Goal: Book appointment/travel/reservation

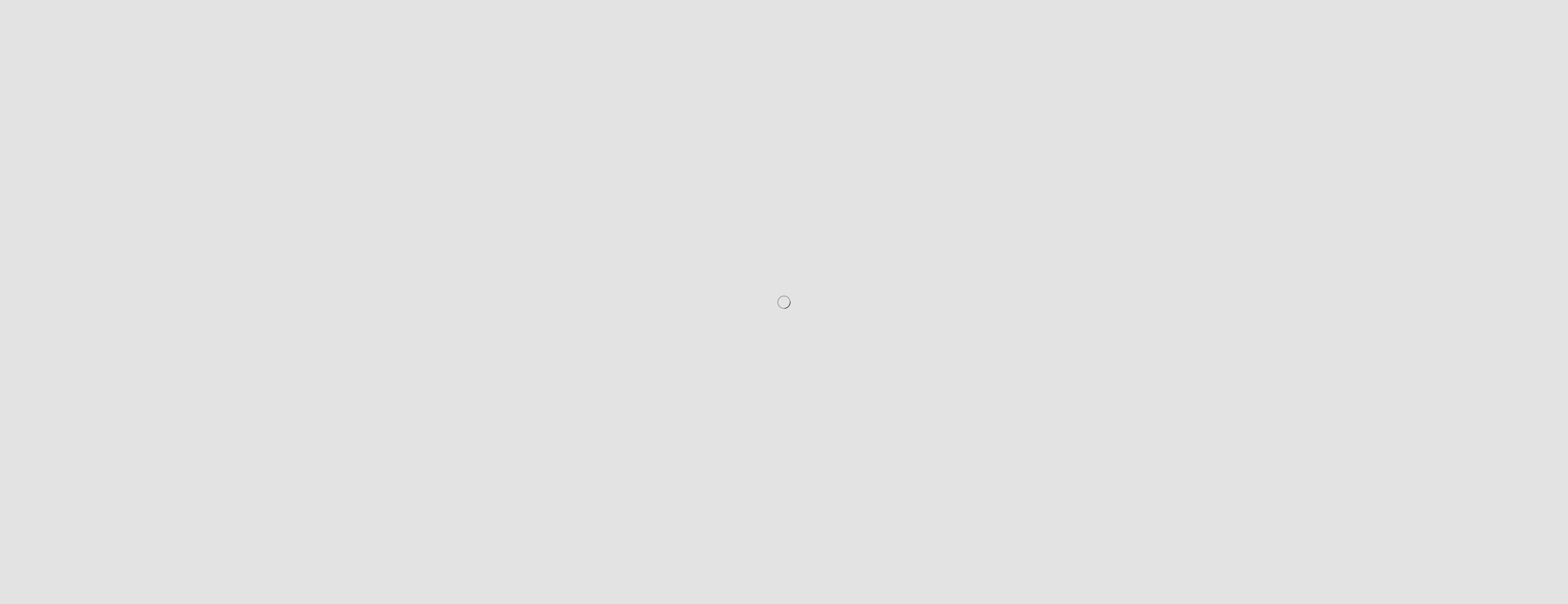
click at [769, 271] on div at bounding box center [784, 302] width 1568 height 604
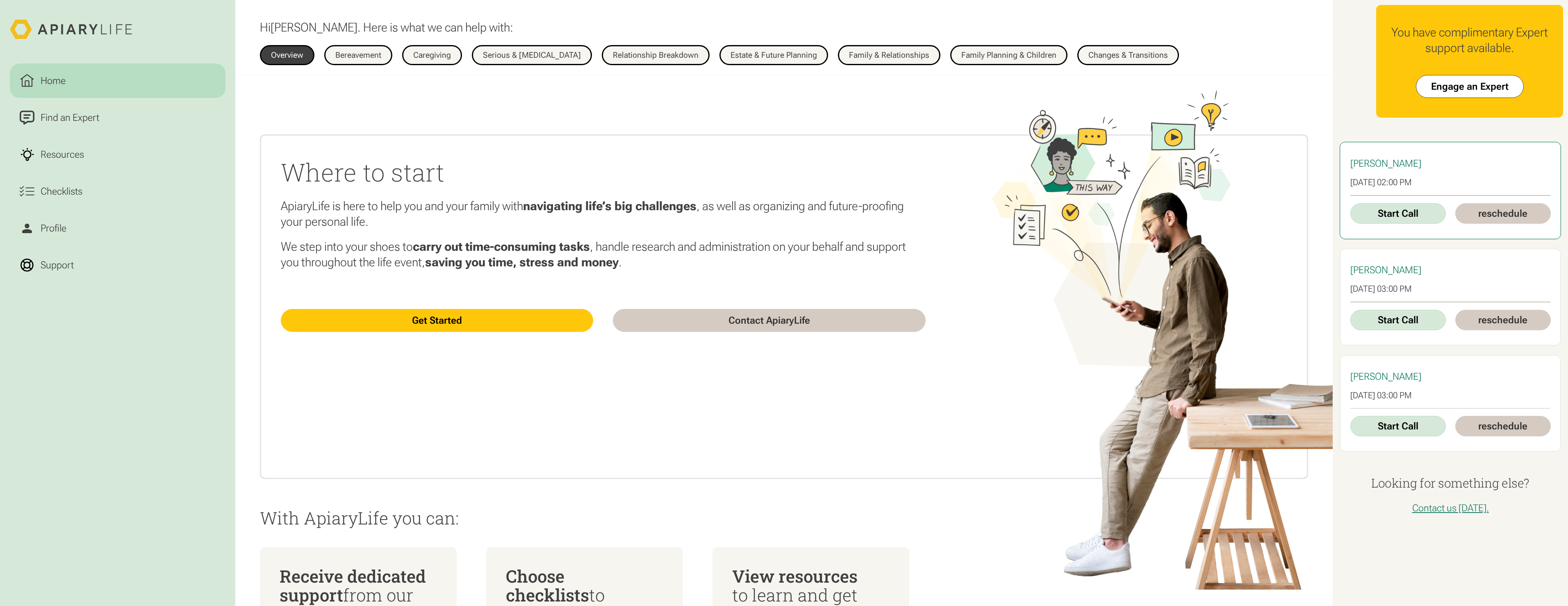
click at [1399, 213] on link "Start Call" at bounding box center [1398, 214] width 95 height 21
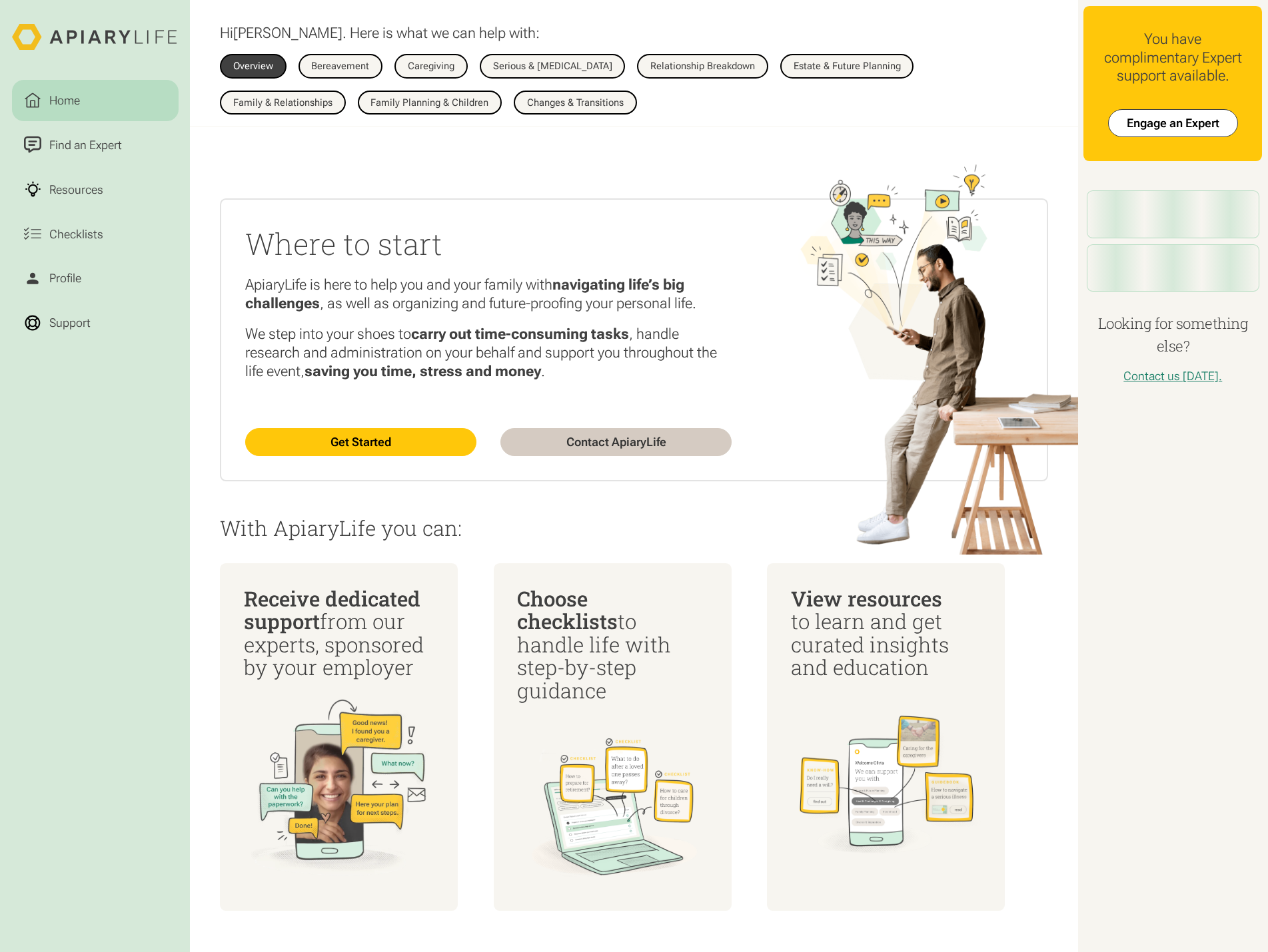
click at [168, 520] on nav "Home Find an Expert Resources Checklists Profile Support" at bounding box center [95, 494] width 167 height 879
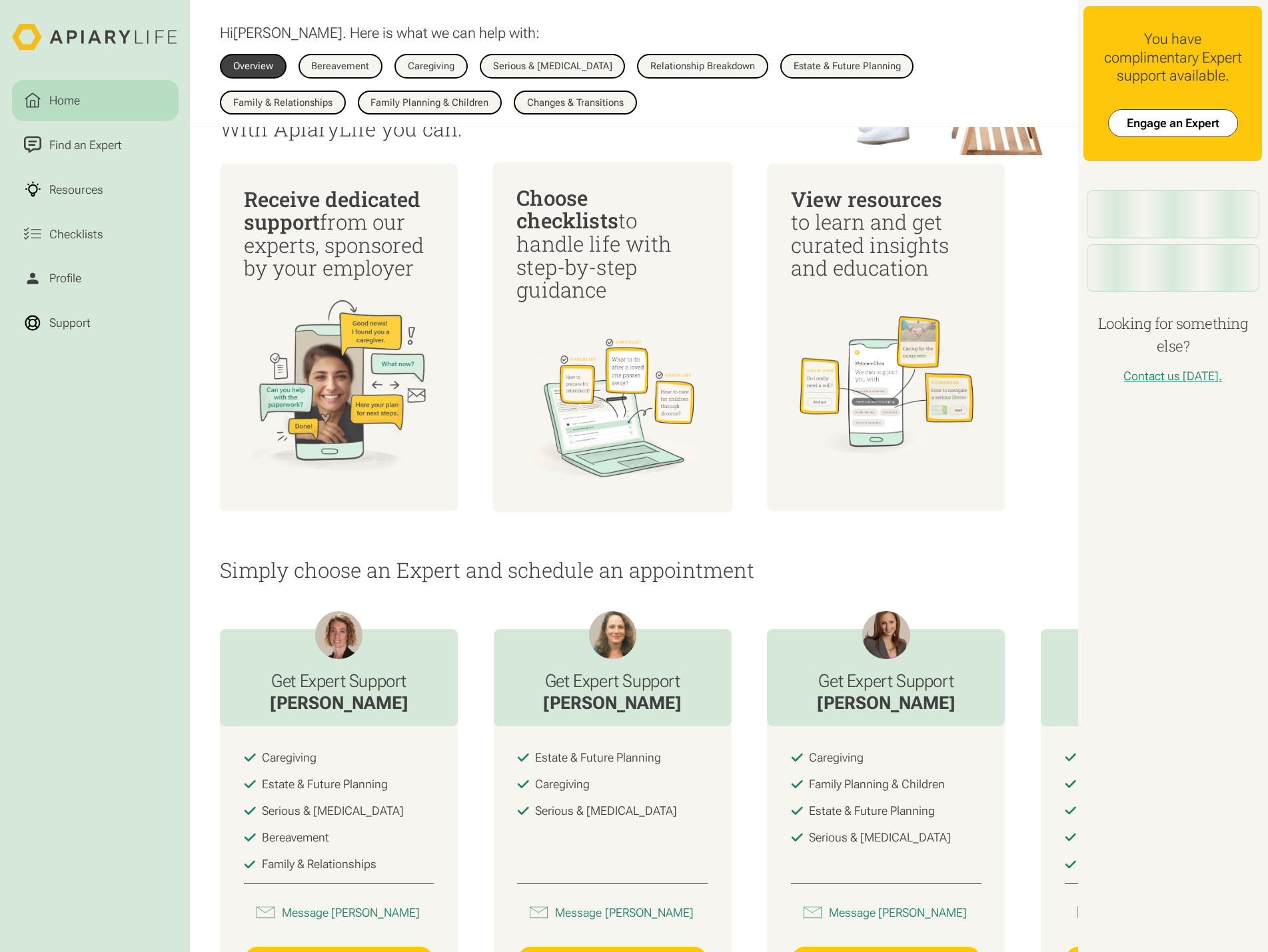
scroll to position [682, 0]
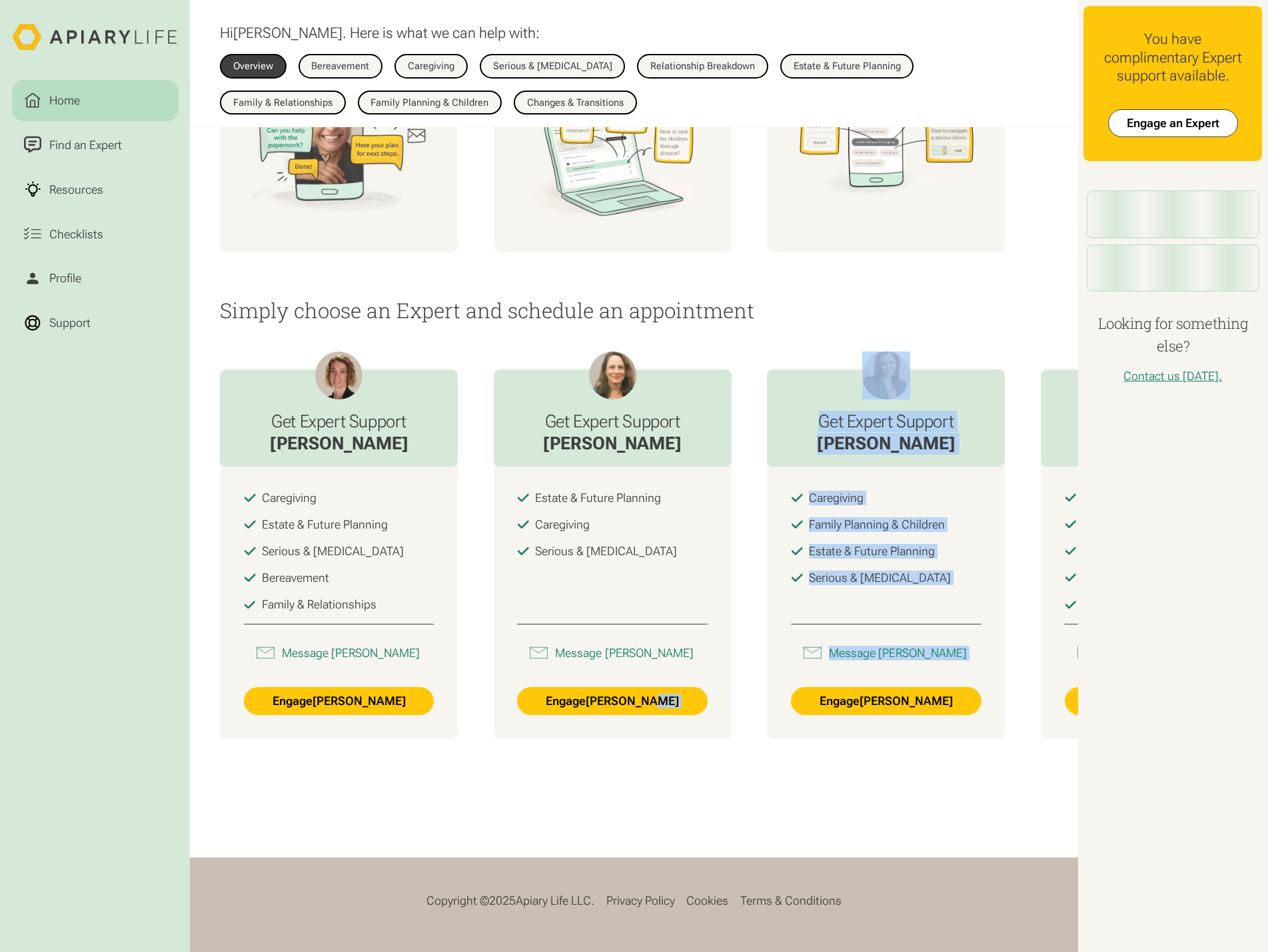
drag, startPoint x: 660, startPoint y: 788, endPoint x: 798, endPoint y: 790, distance: 138.0
click at [798, 790] on div "Where to start ApiaryLife is here to help you and your family with navigating l…" at bounding box center [634, 163] width 888 height 1390
click at [660, 791] on div "Where to start ApiaryLife is here to help you and your family with navigating l…" at bounding box center [634, 163] width 888 height 1390
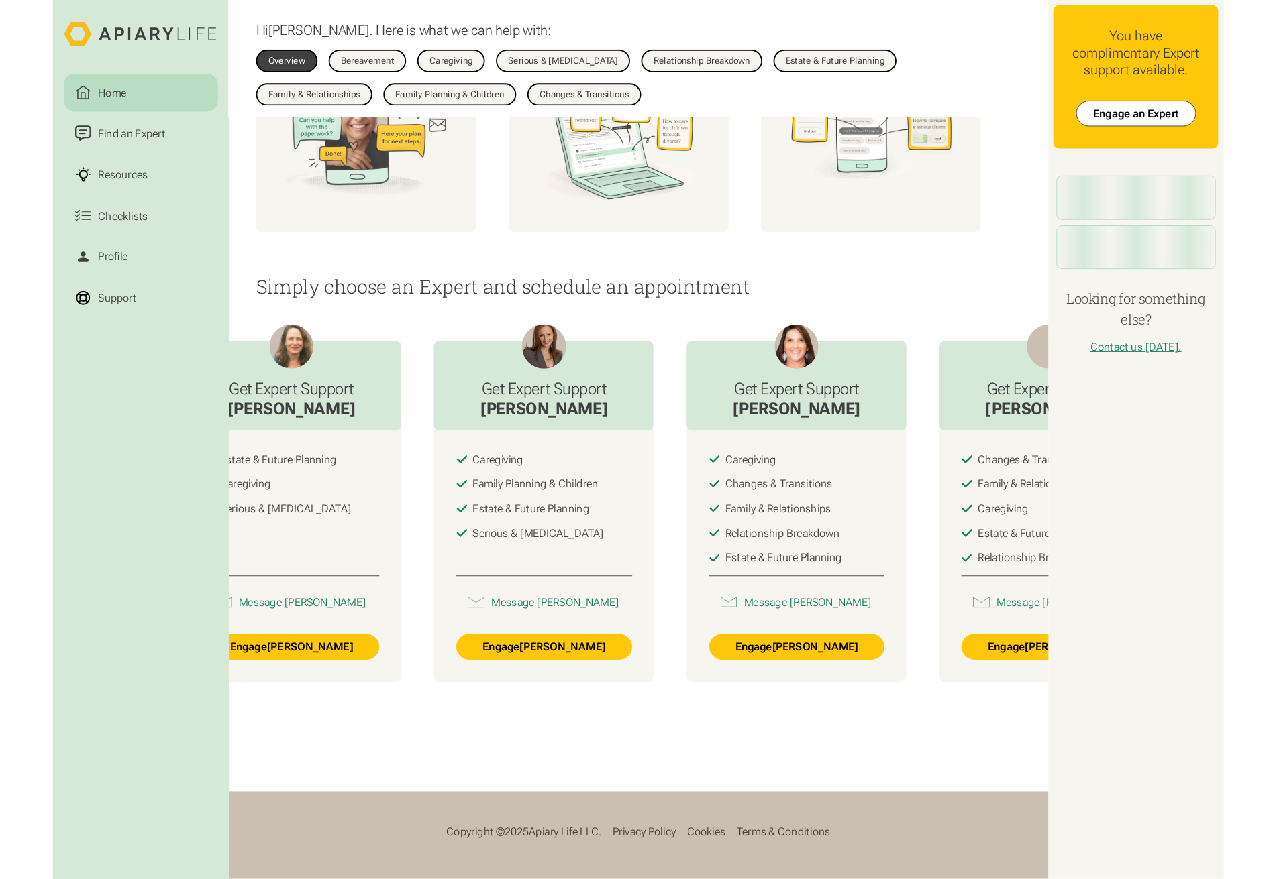
scroll to position [0, 688]
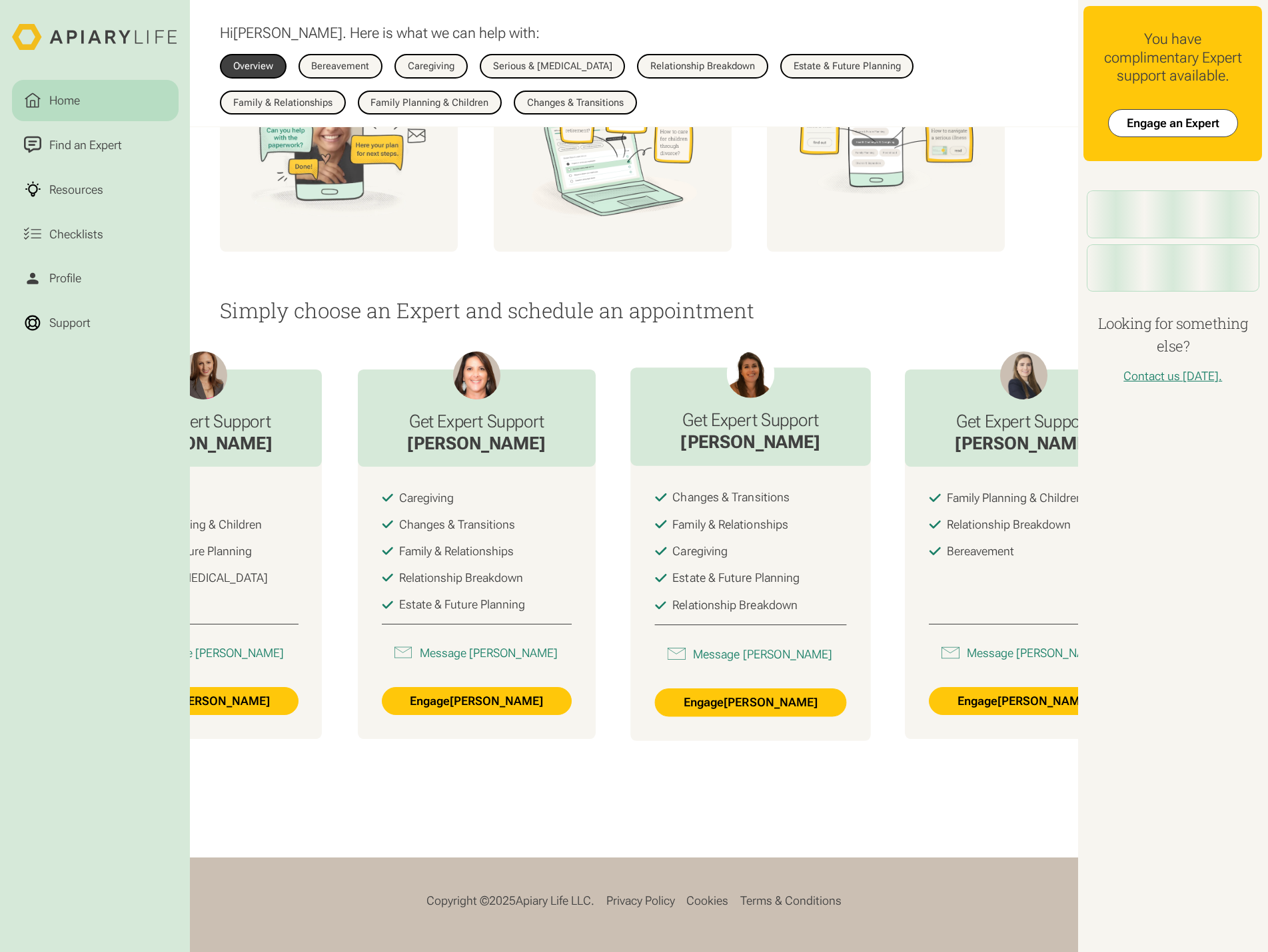
click at [772, 517] on div "Family & Relationships" at bounding box center [730, 524] width 116 height 15
click at [774, 416] on h3 "Get Expert Support" at bounding box center [750, 420] width 140 height 21
click at [748, 692] on link "Engage Maria Aylward" at bounding box center [751, 703] width 193 height 29
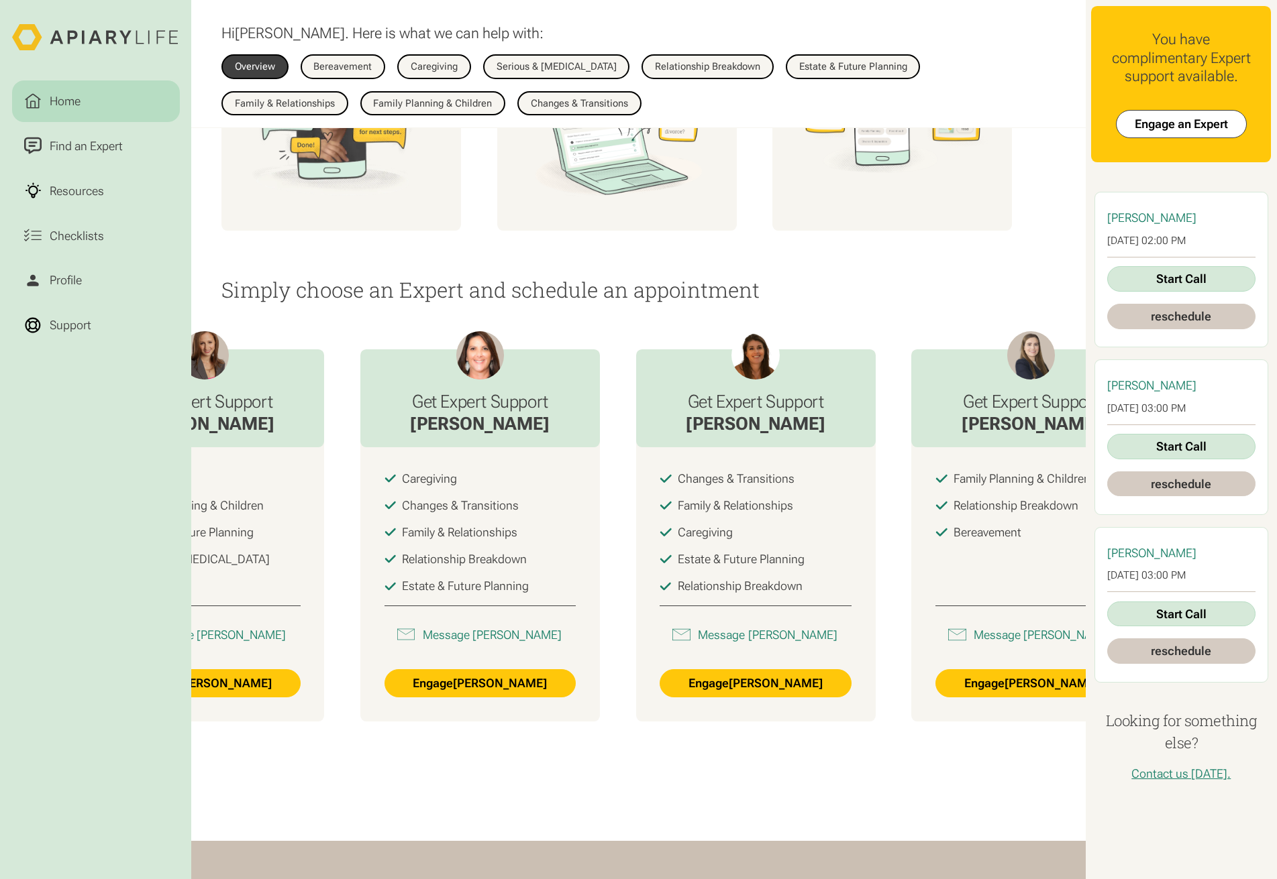
scroll to position [0, 765]
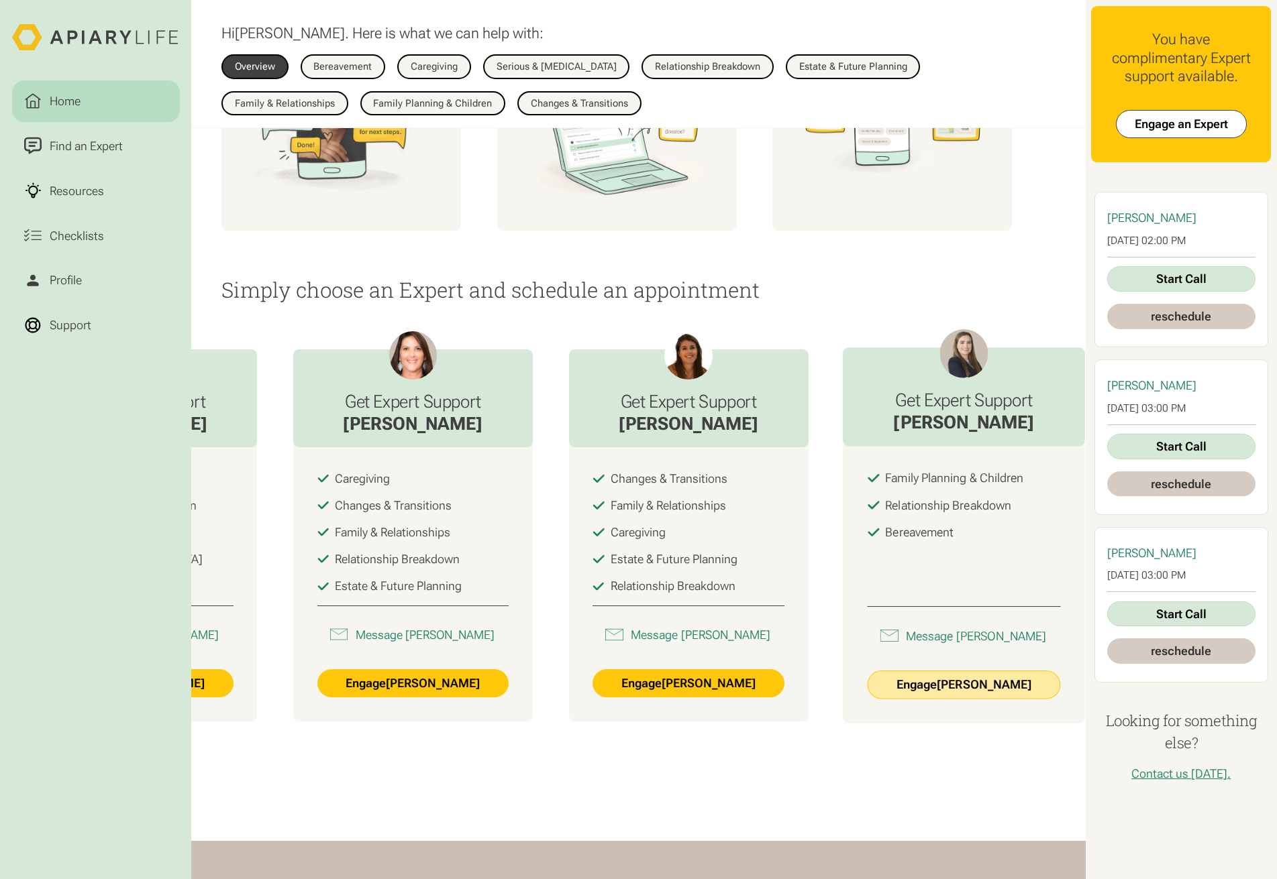
click at [999, 692] on link "Engage Sara Knee" at bounding box center [964, 685] width 194 height 29
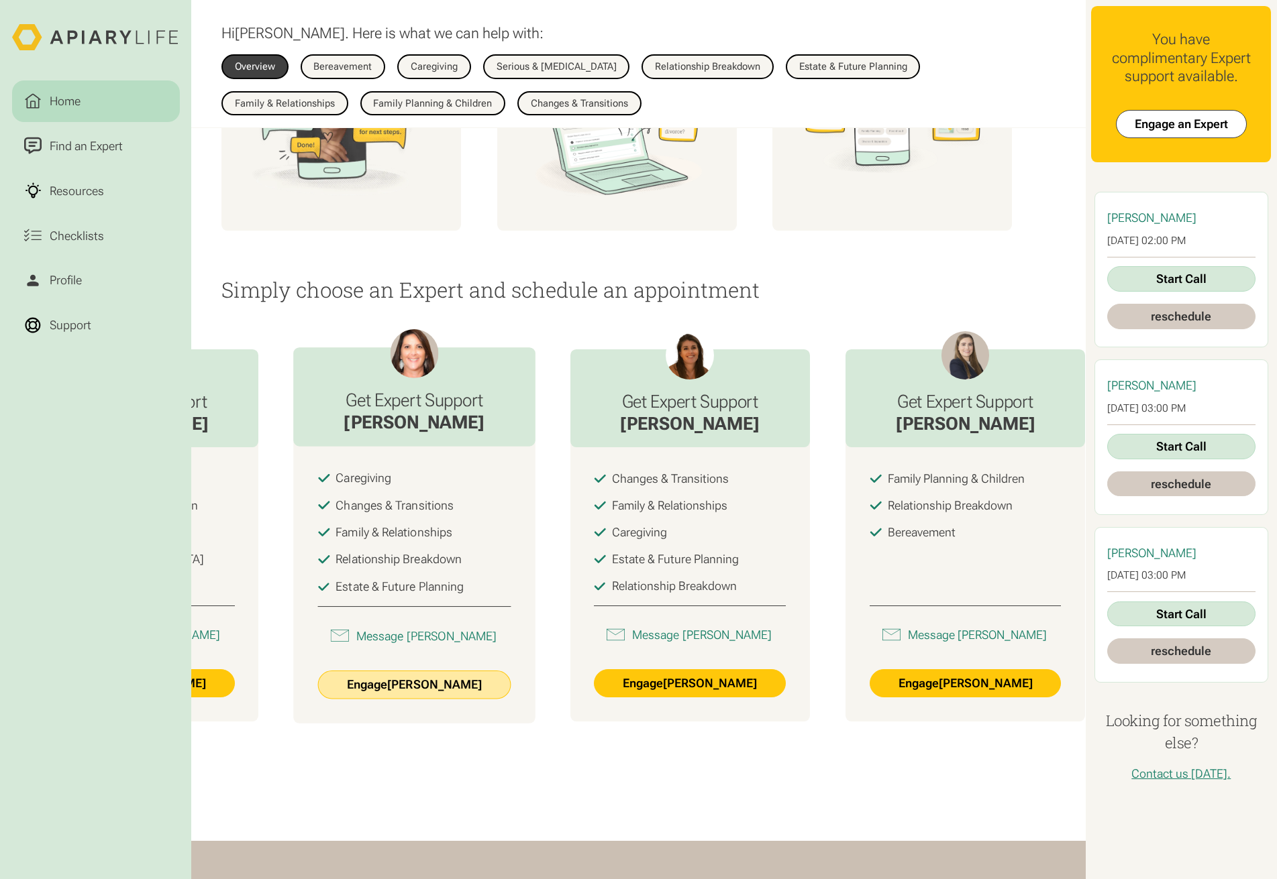
click at [441, 696] on link "Engage Lori Harris" at bounding box center [414, 685] width 194 height 29
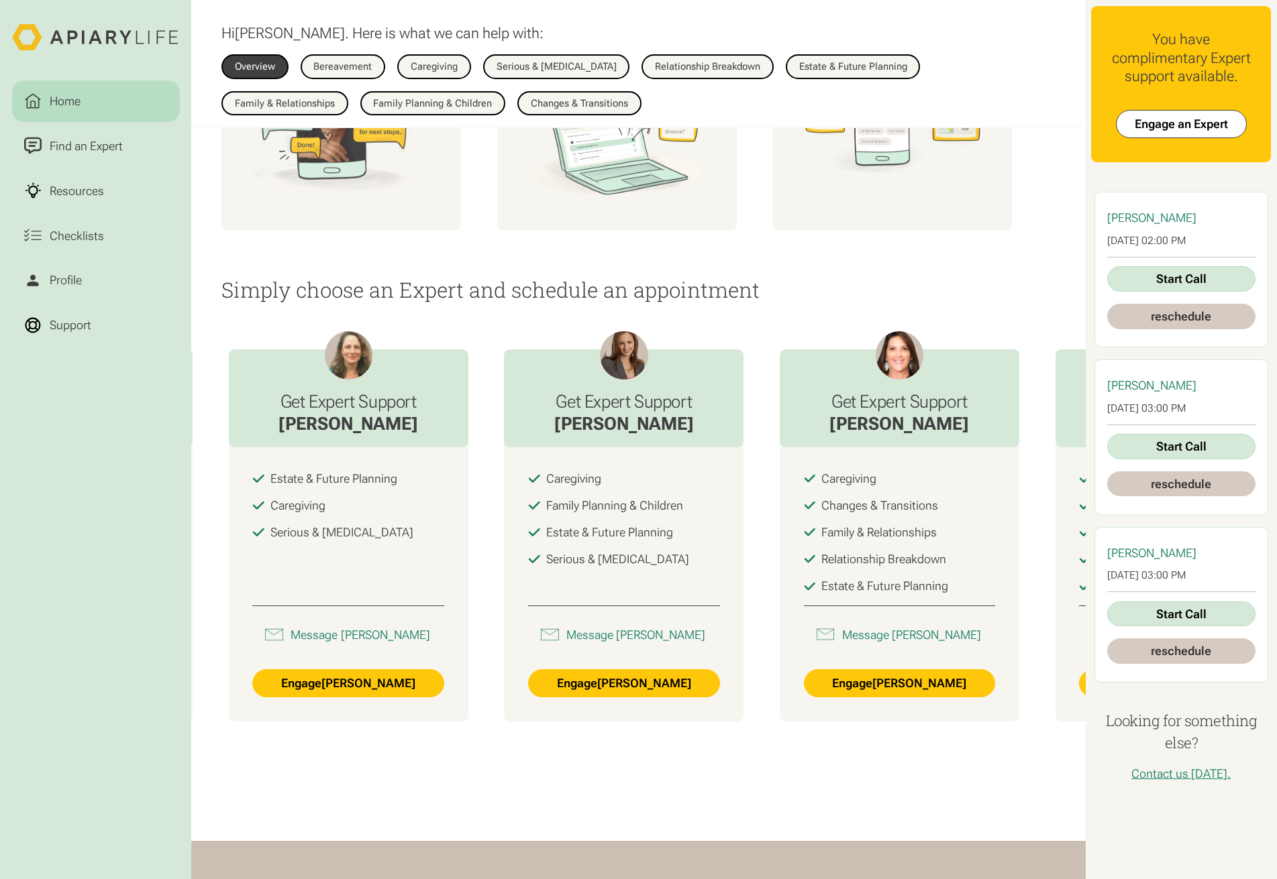
scroll to position [0, 239]
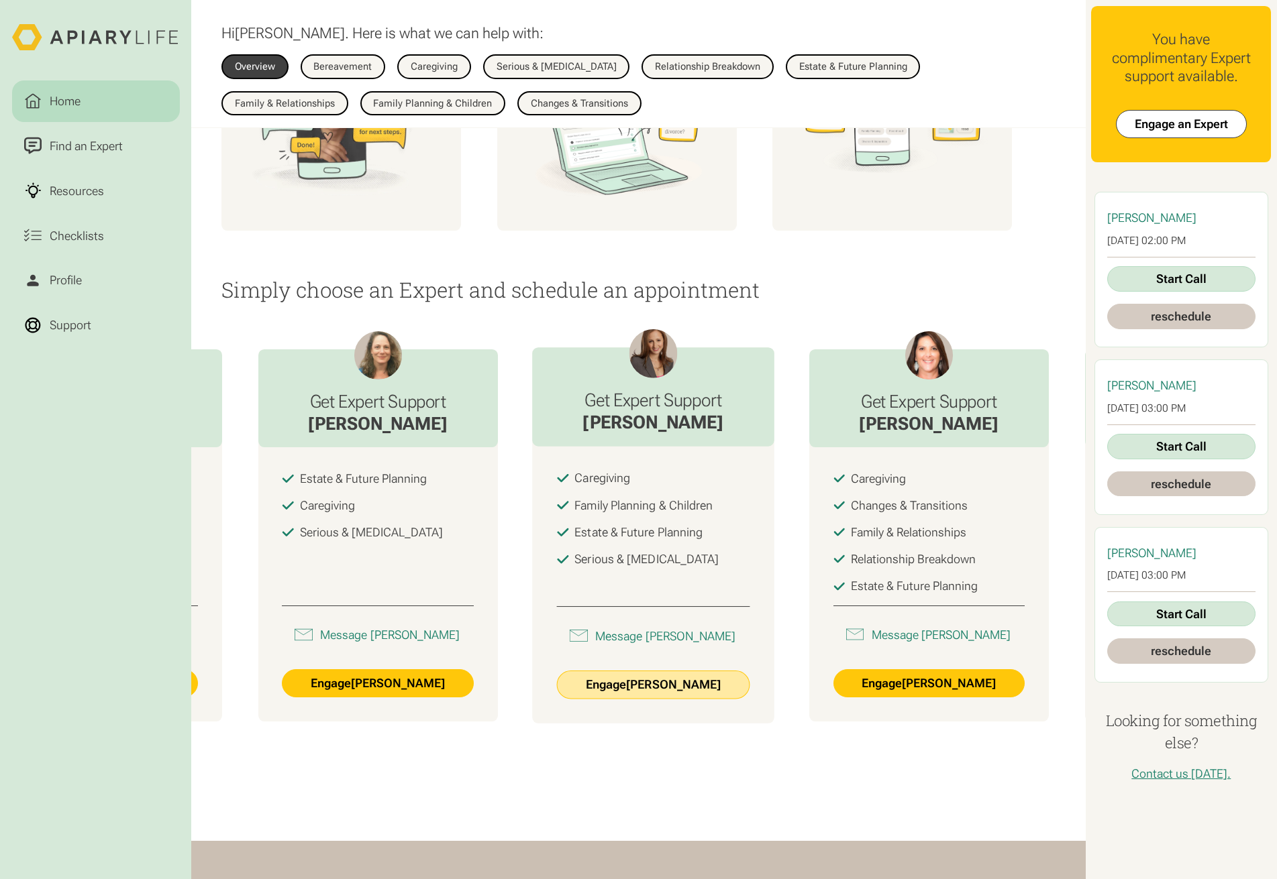
click at [691, 698] on link "Engage Lindsey Berger" at bounding box center [654, 685] width 194 height 29
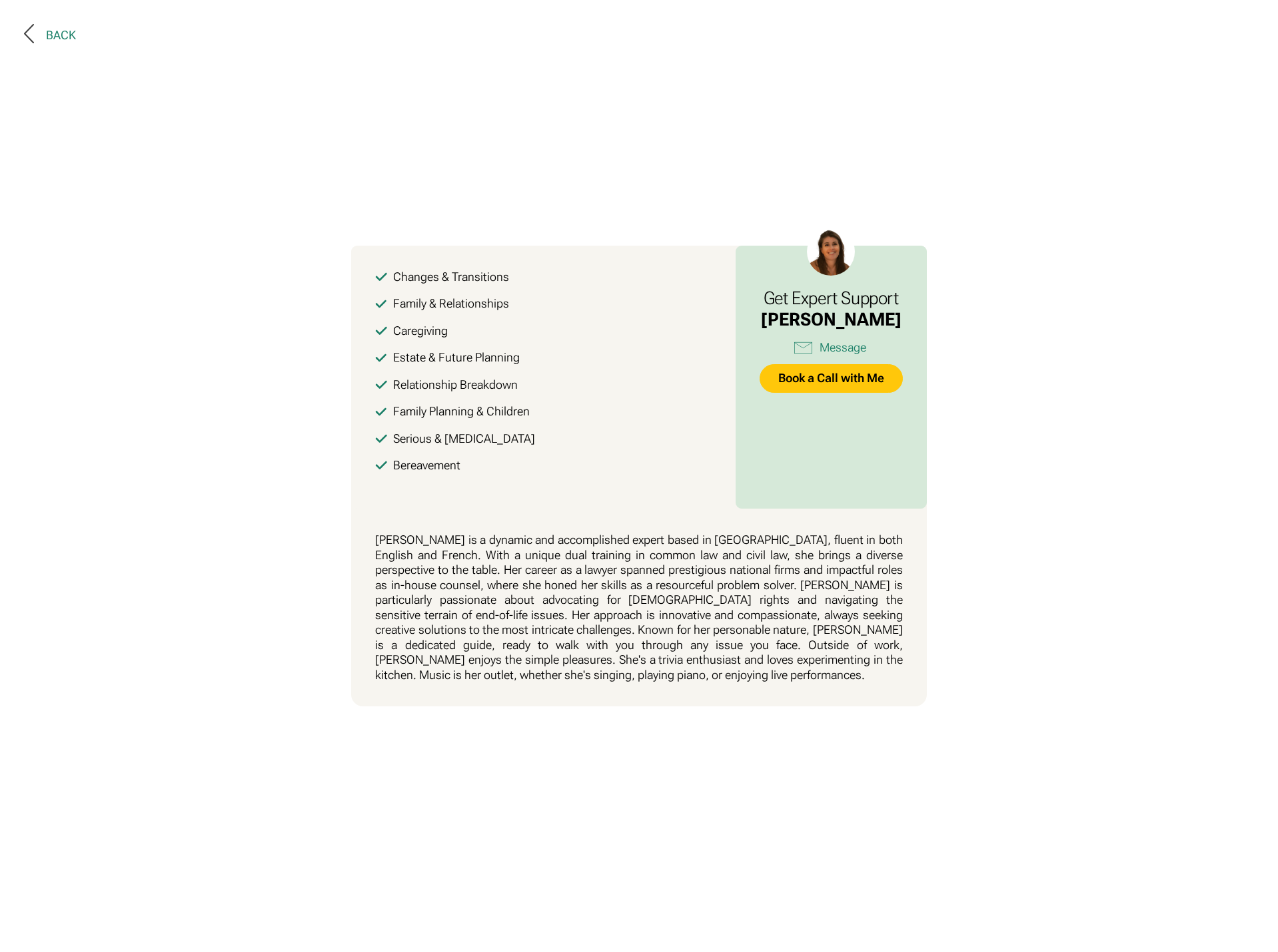
click at [52, 34] on div "Back" at bounding box center [61, 35] width 30 height 15
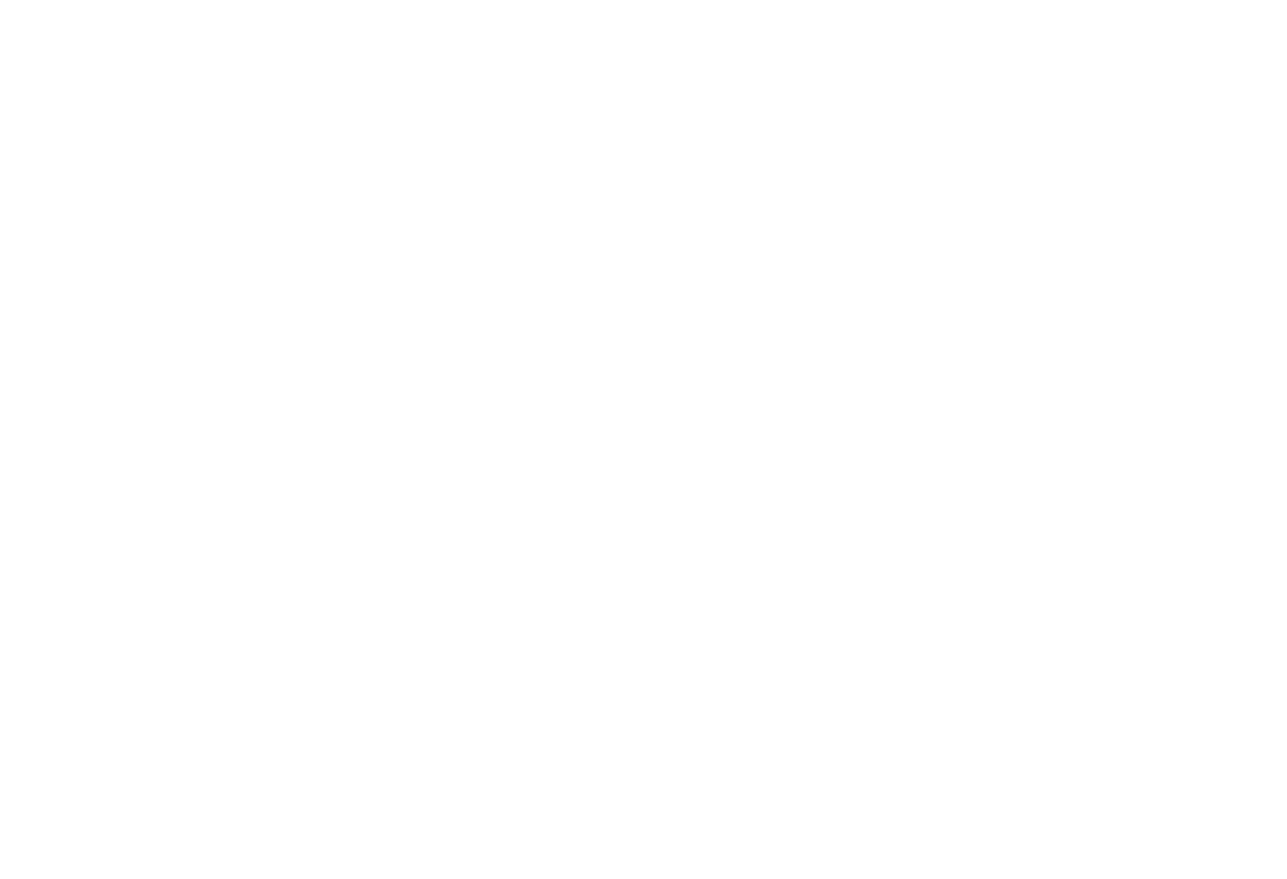
click at [672, 211] on body "Changes & Transitions Family & Relationships Caregiving Estate & Future Plannin…" at bounding box center [643, 439] width 1287 height 879
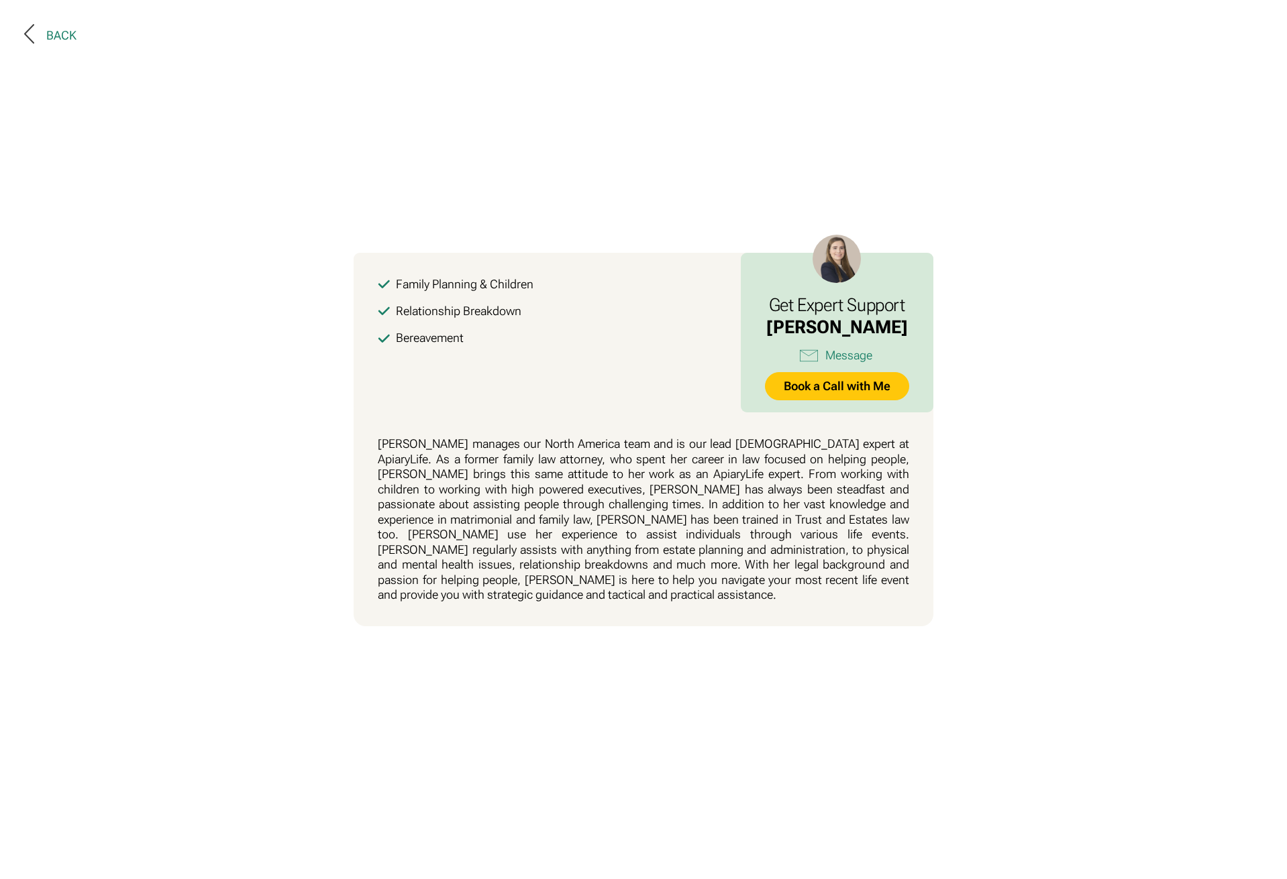
click at [60, 26] on button "Back" at bounding box center [50, 35] width 52 height 23
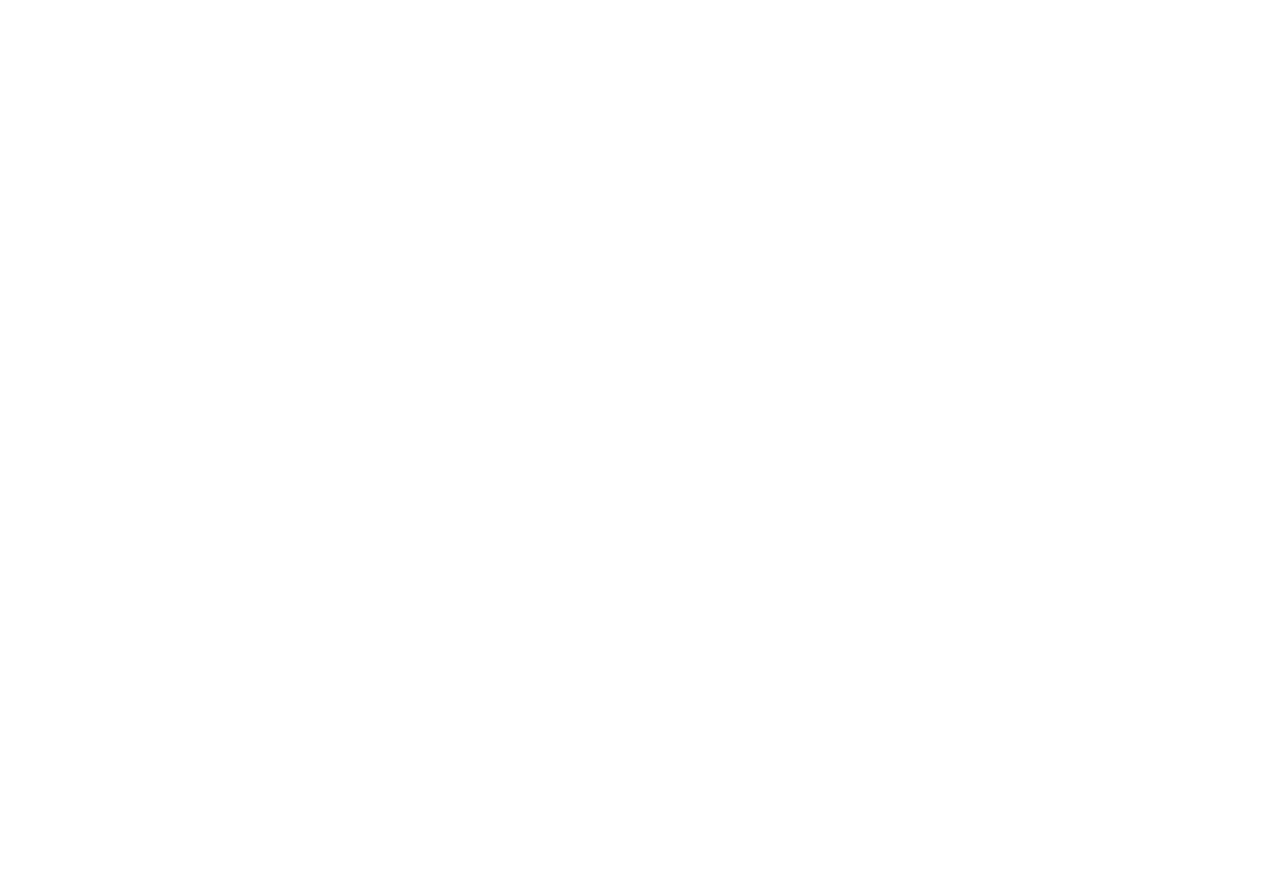
click at [279, 119] on body "Family Planning & Children Relationship Breakdown Bereavement Get Expert Suppor…" at bounding box center [643, 439] width 1287 height 879
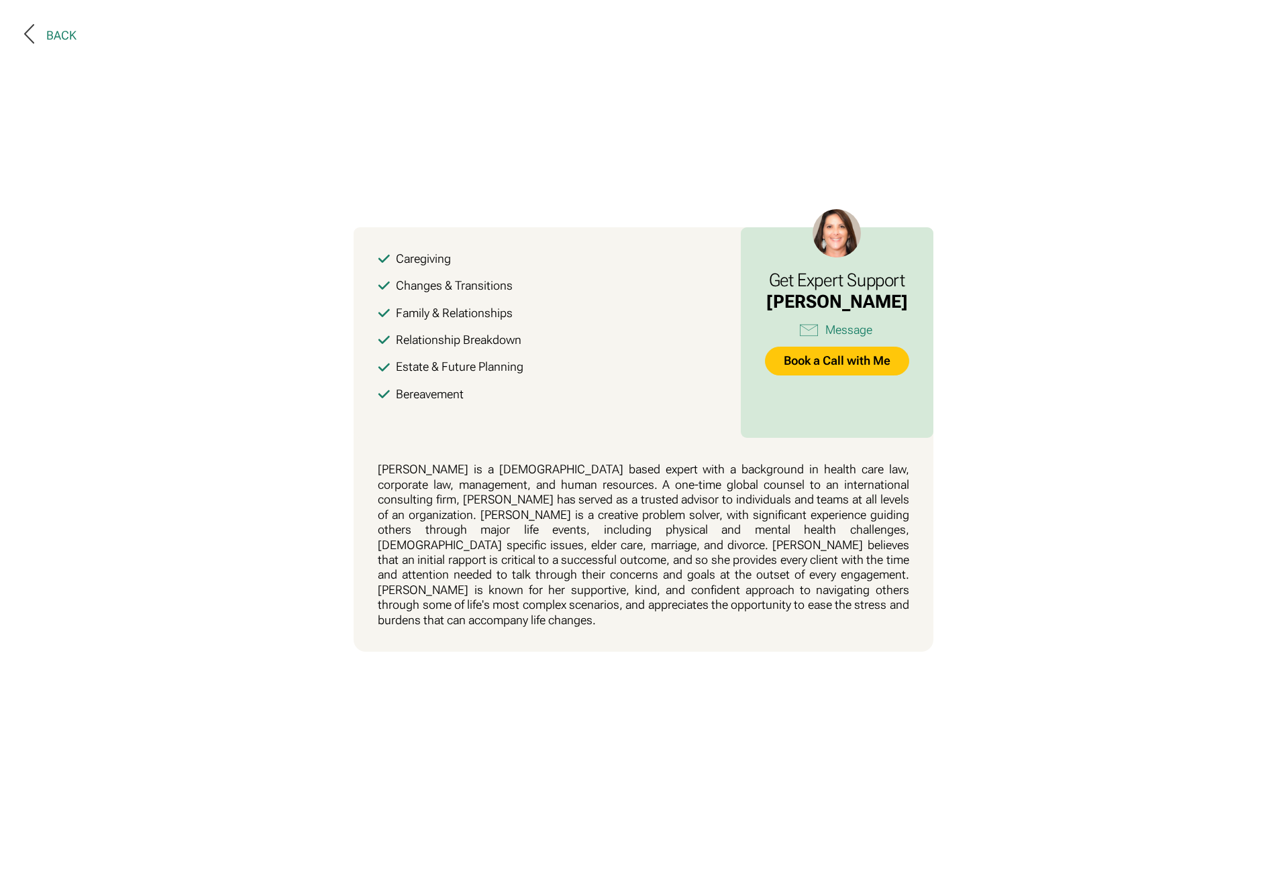
click at [56, 27] on button "Back" at bounding box center [50, 35] width 52 height 23
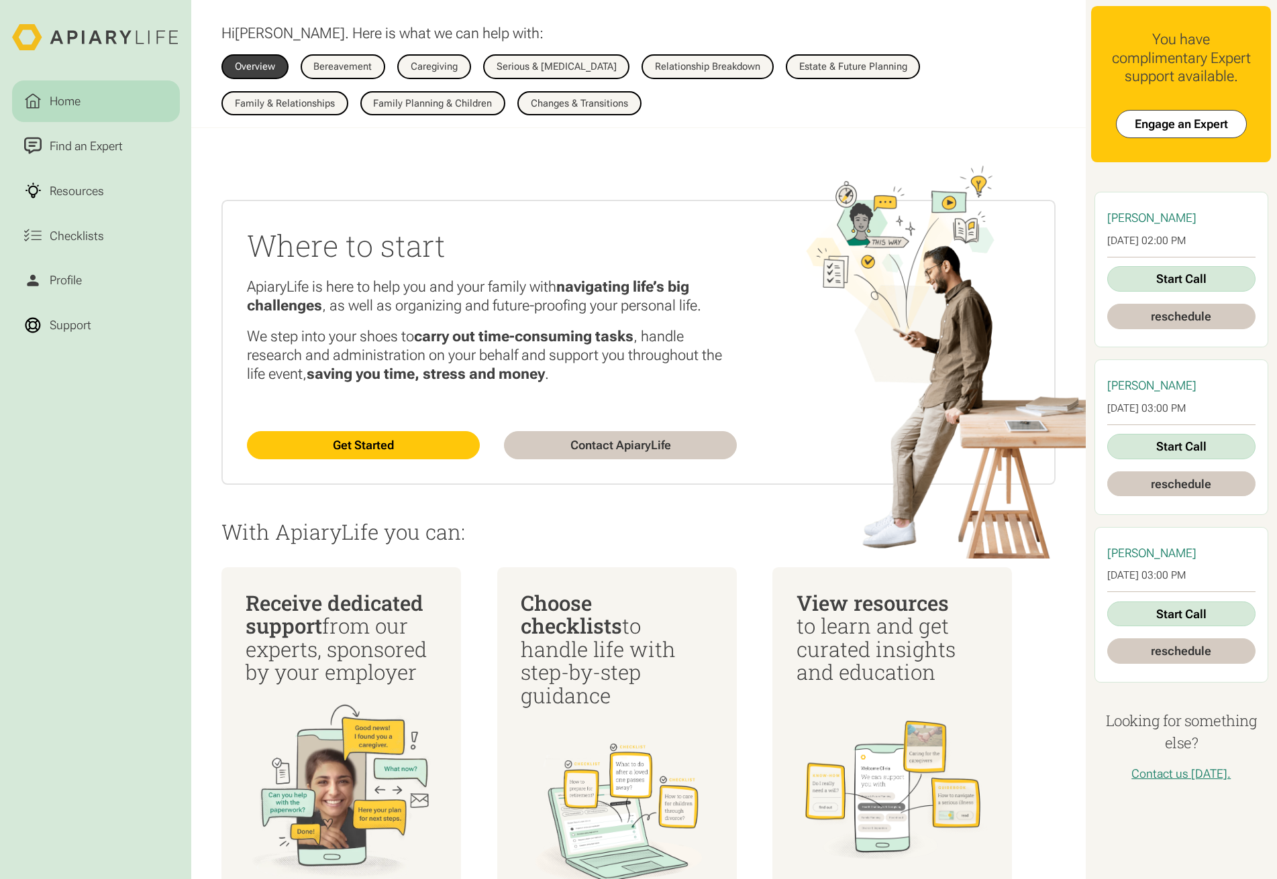
click at [1067, 669] on div "Receive dedicated support from our experts, sponsored by your employer Choose c…" at bounding box center [652, 743] width 863 height 350
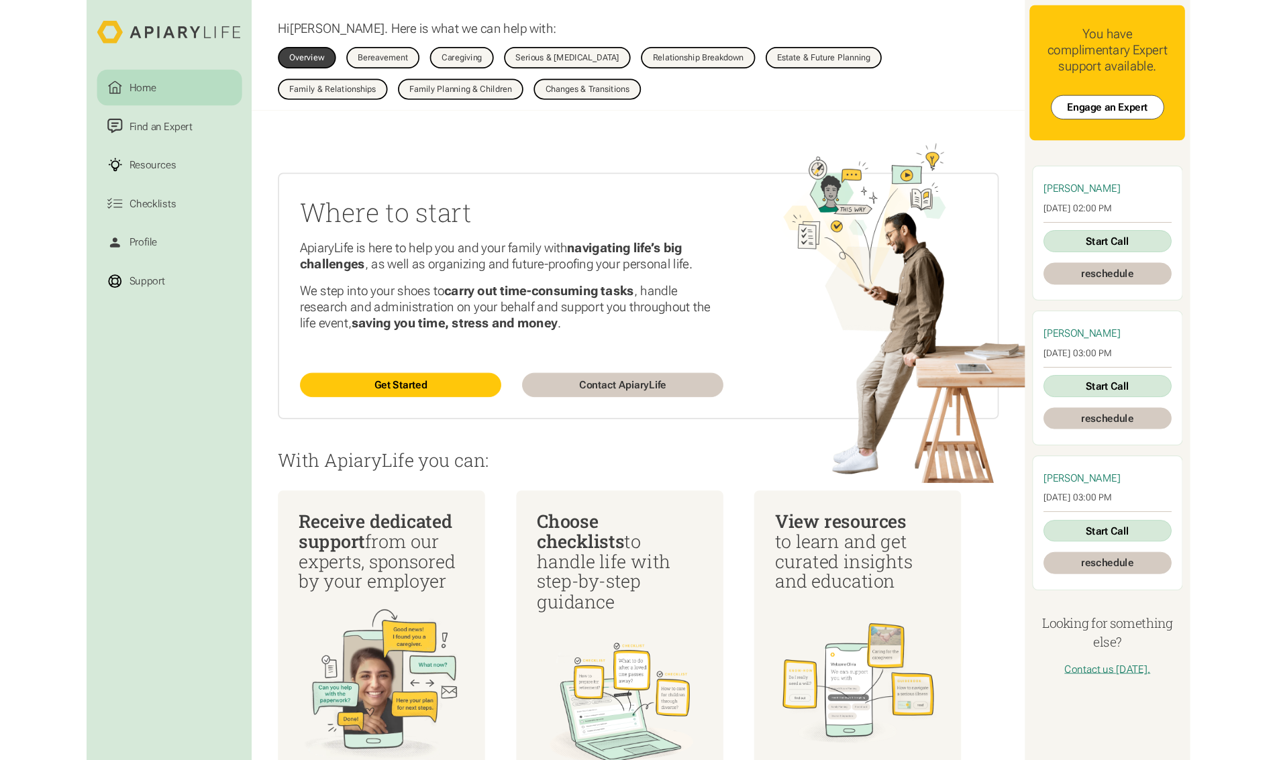
scroll to position [268, 0]
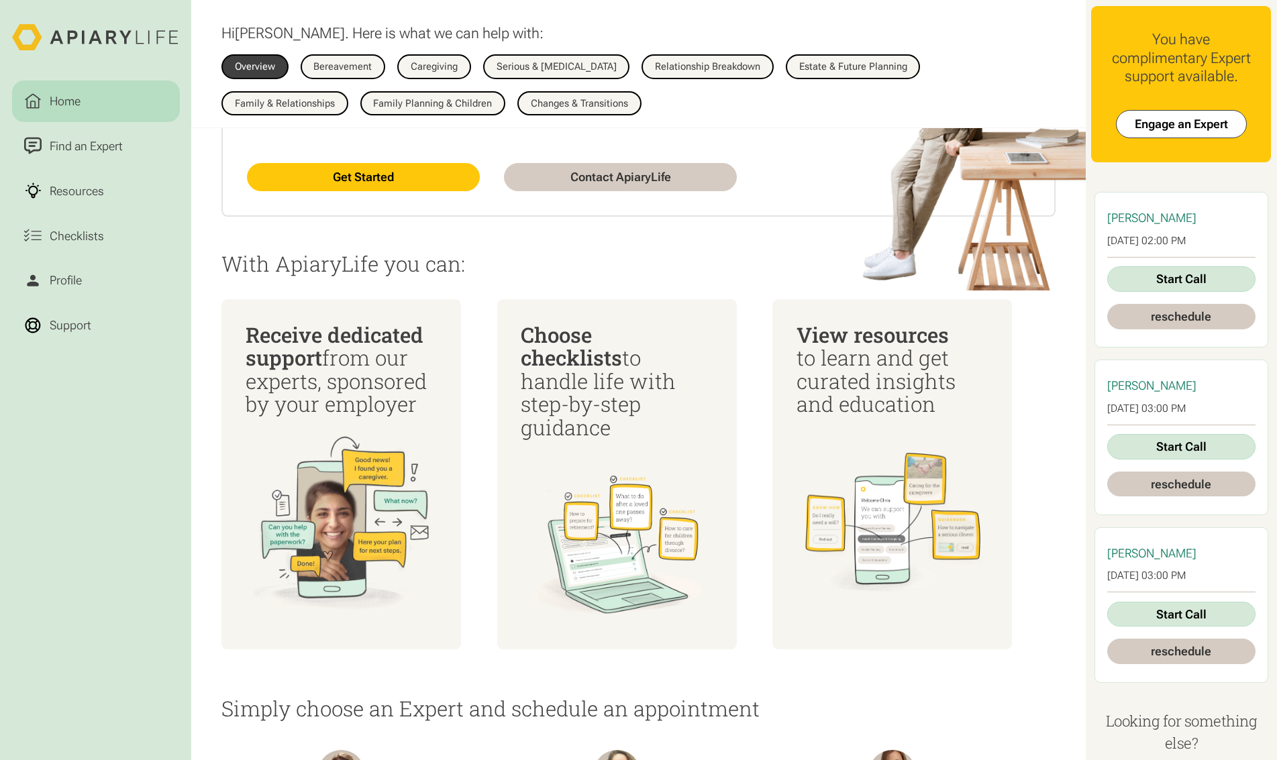
click at [1062, 466] on div "Receive dedicated support from our experts, sponsored by your employer Choose c…" at bounding box center [652, 474] width 863 height 350
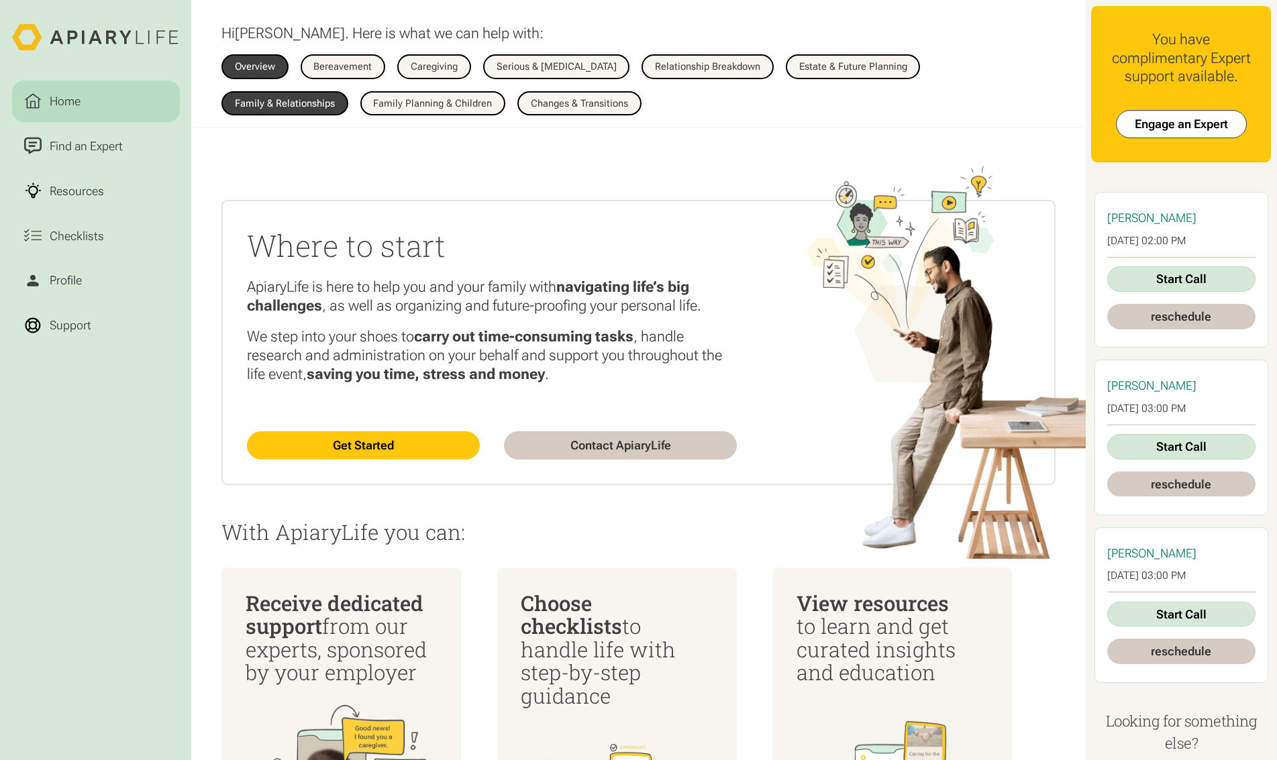
click at [348, 91] on link "Family & Relationships" at bounding box center [284, 103] width 127 height 25
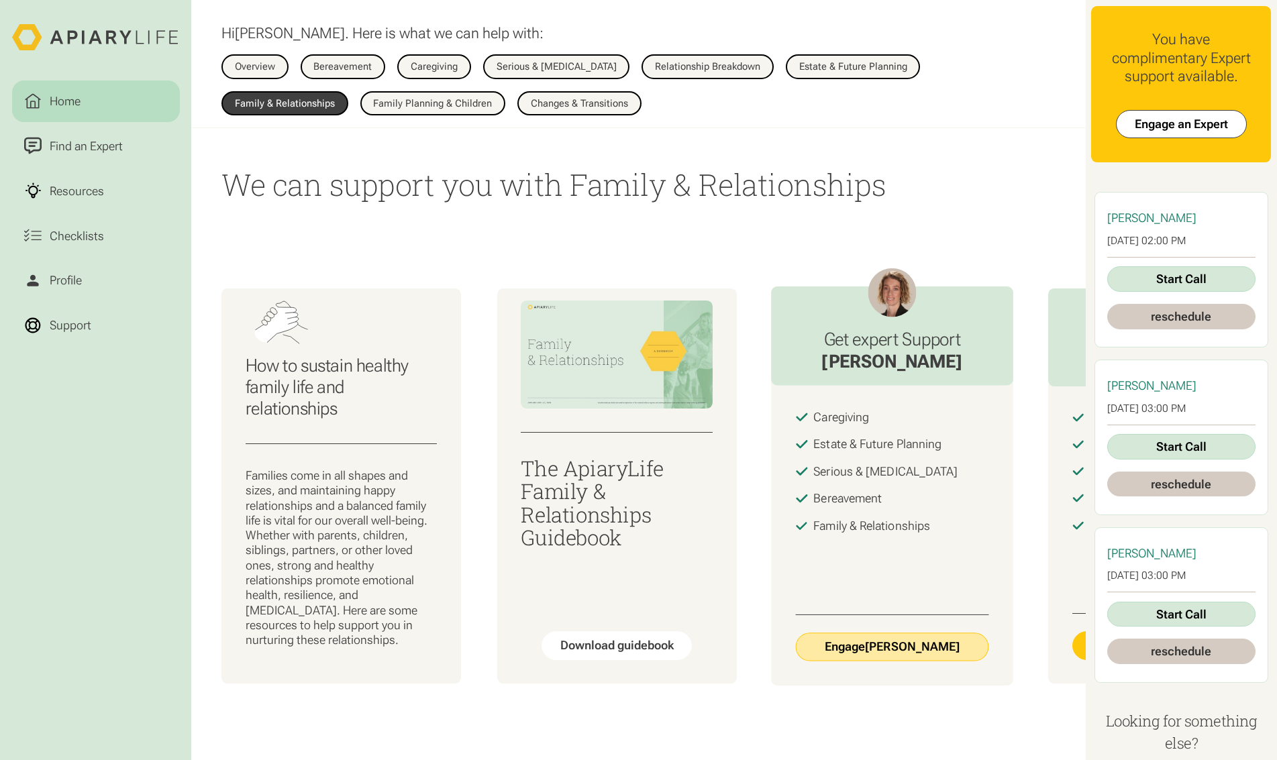
click at [896, 659] on link "Engage [PERSON_NAME]" at bounding box center [893, 647] width 194 height 29
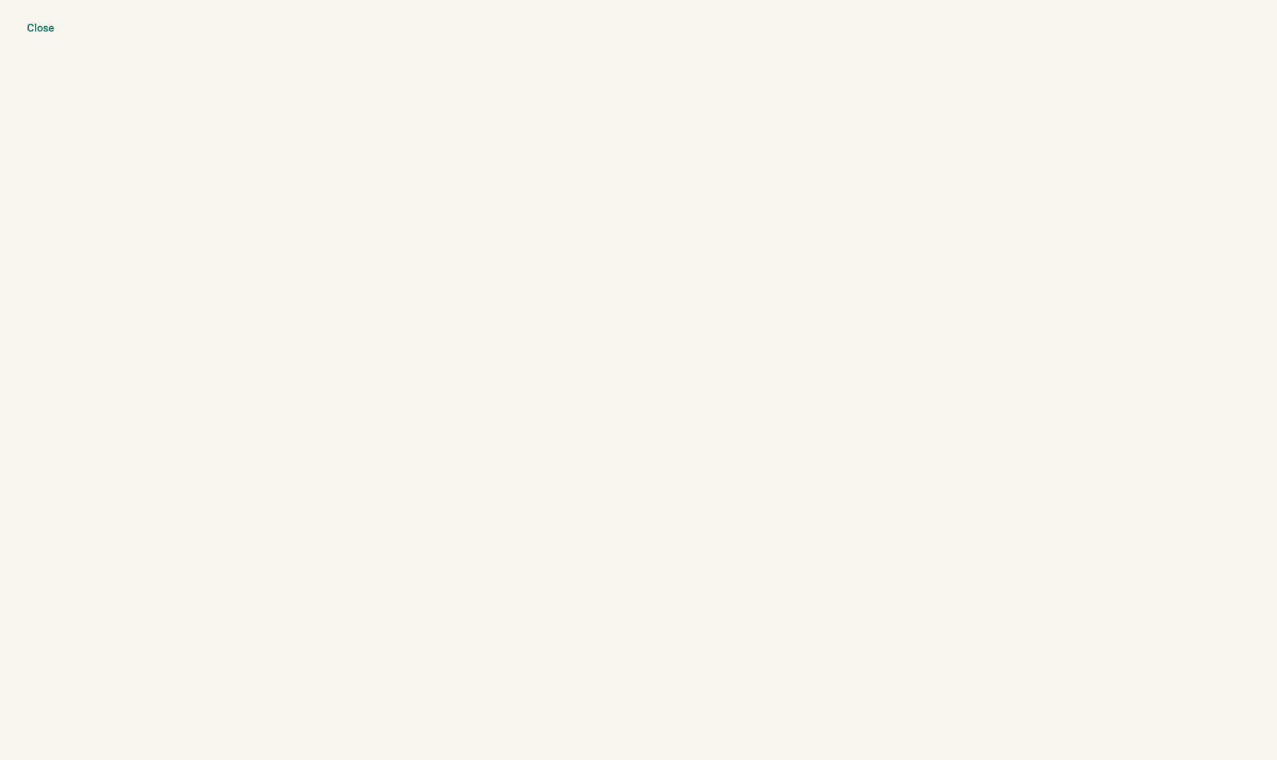
click at [32, 28] on div "Close" at bounding box center [41, 27] width 28 height 13
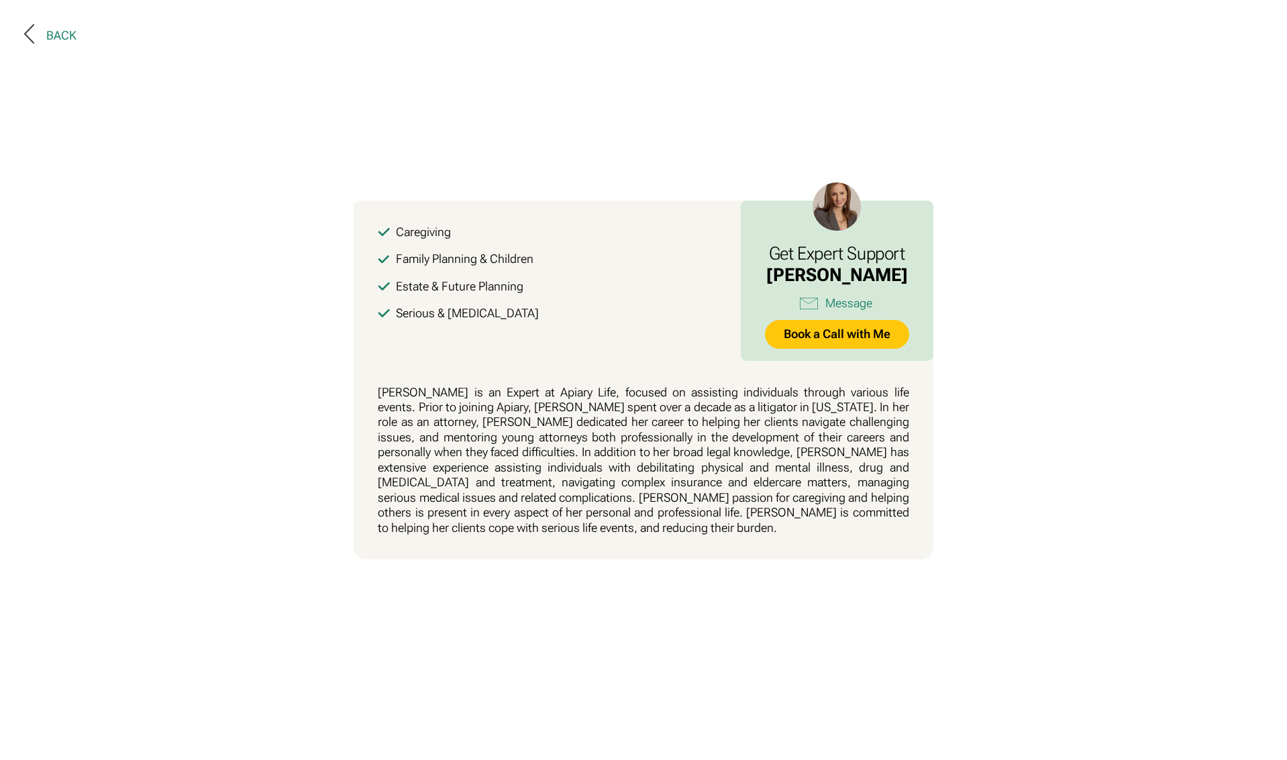
click at [62, 36] on div "Back" at bounding box center [61, 35] width 30 height 15
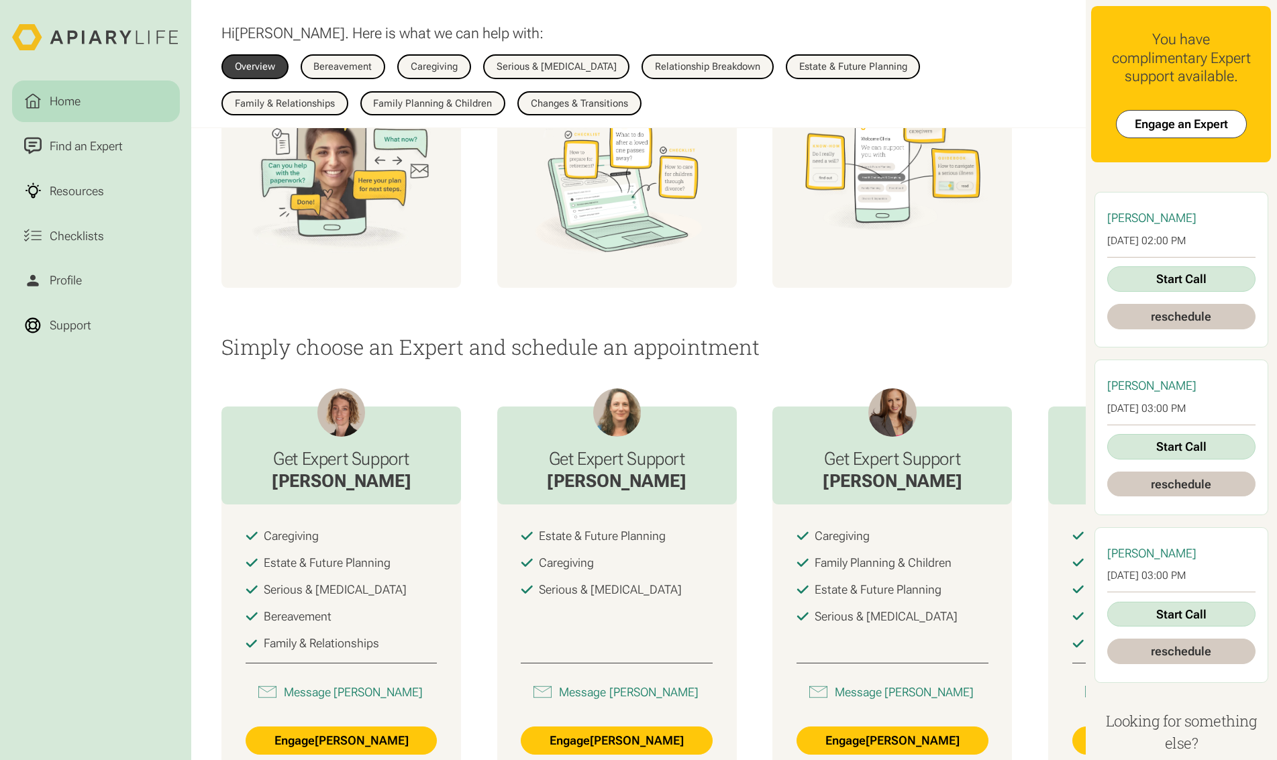
scroll to position [764, 0]
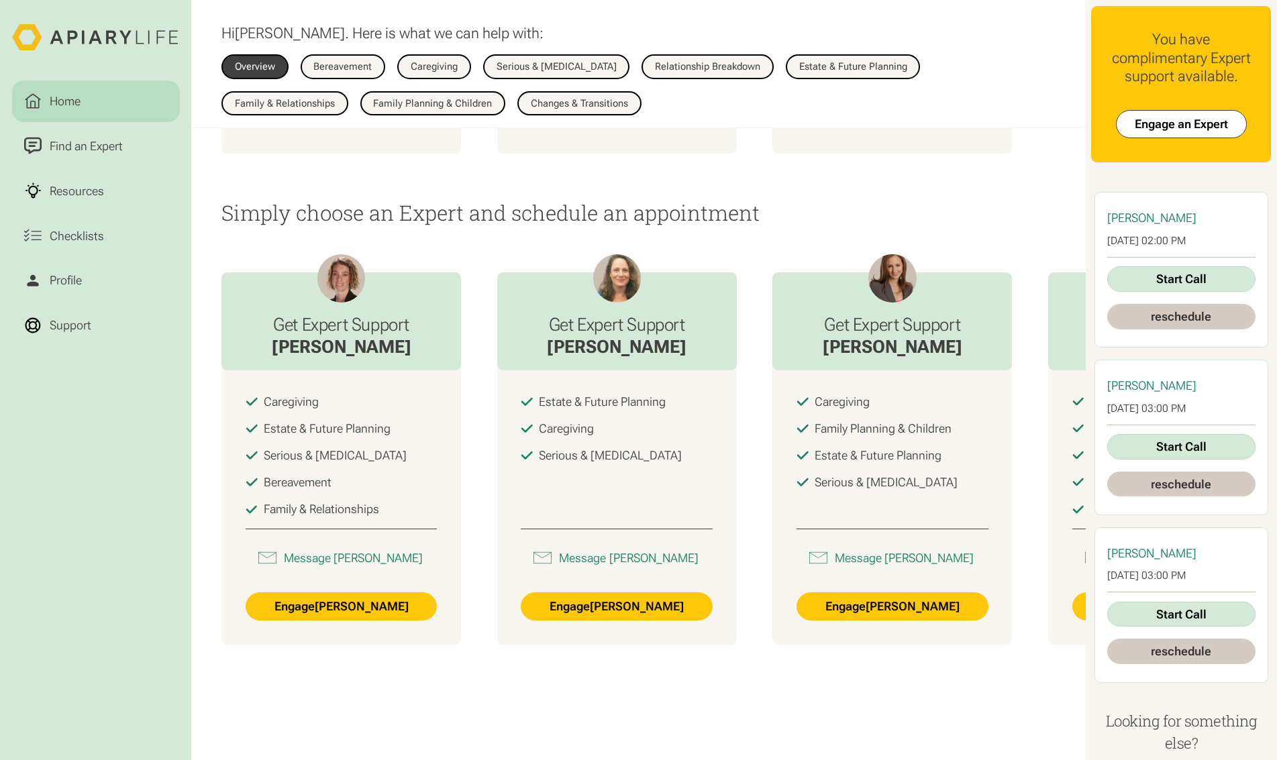
drag, startPoint x: 602, startPoint y: 625, endPoint x: 472, endPoint y: 718, distance: 159.6
click at [472, 718] on div "Where to start ApiaryLife is here to help you and your family with navigating l…" at bounding box center [638, 64] width 894 height 1400
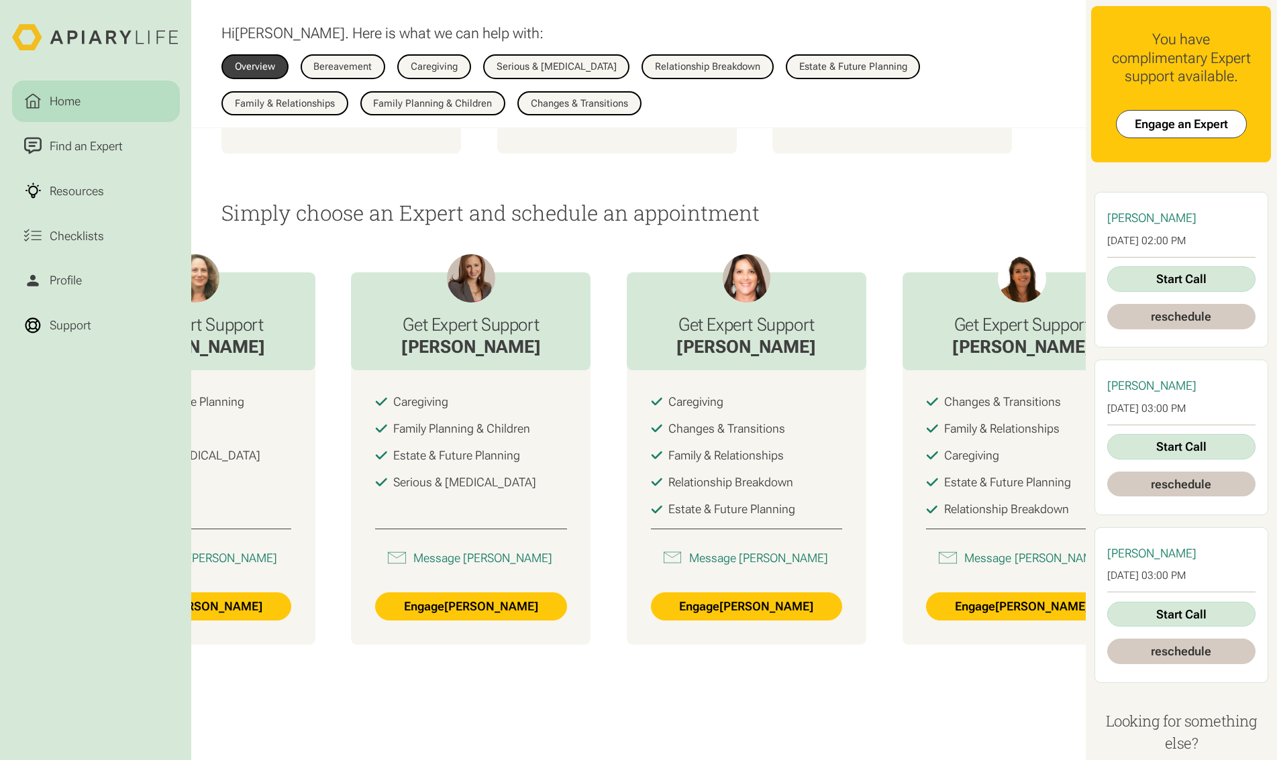
scroll to position [0, 704]
